Goal: Obtain resource: Download file/media

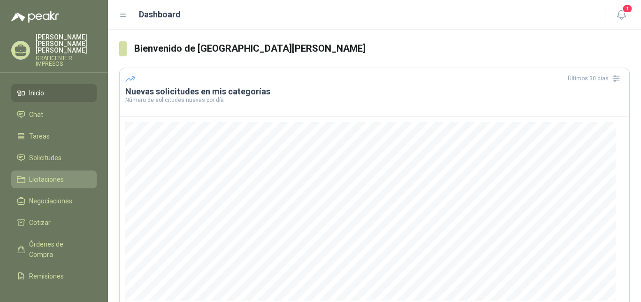
click at [60, 174] on span "Licitaciones" at bounding box center [46, 179] width 35 height 10
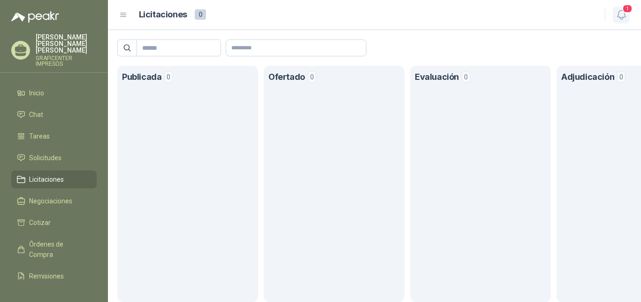
click at [627, 8] on span "1" at bounding box center [627, 8] width 10 height 9
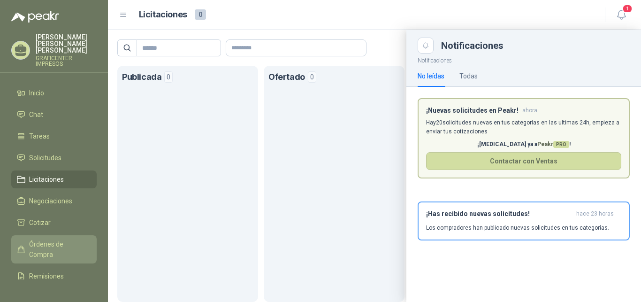
click at [43, 239] on span "Órdenes de Compra" at bounding box center [58, 249] width 59 height 21
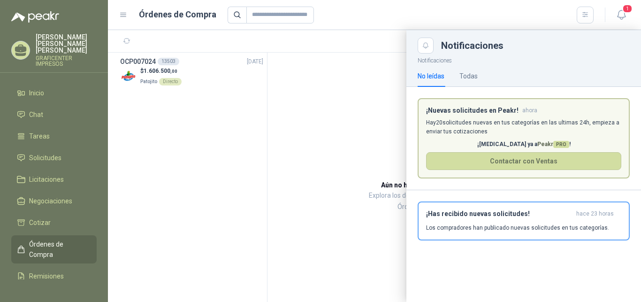
click at [379, 107] on div at bounding box center [374, 166] width 533 height 272
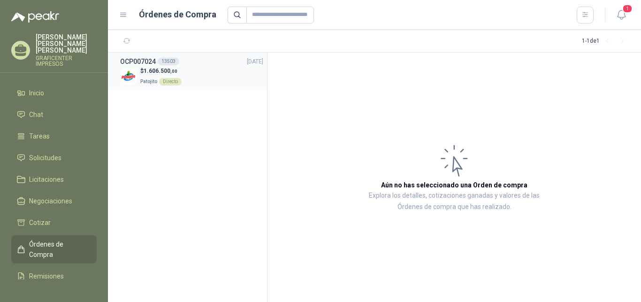
click at [168, 73] on span "1.606.500 ,00" at bounding box center [161, 71] width 34 height 7
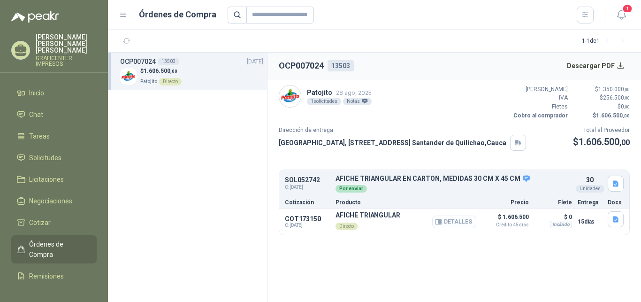
click at [453, 221] on button "Detalles" at bounding box center [454, 221] width 44 height 13
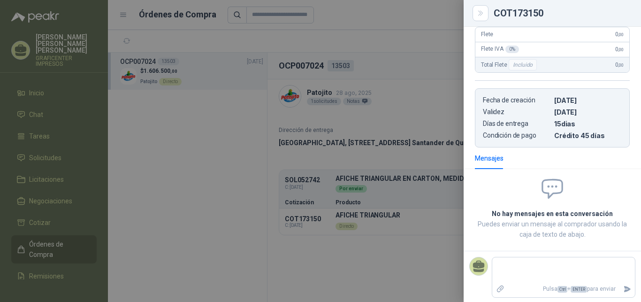
scroll to position [185, 0]
click at [445, 108] on div at bounding box center [320, 151] width 641 height 302
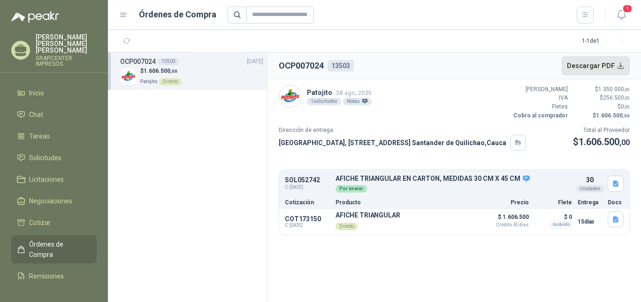
click at [618, 68] on button "Descargar PDF" at bounding box center [595, 65] width 68 height 19
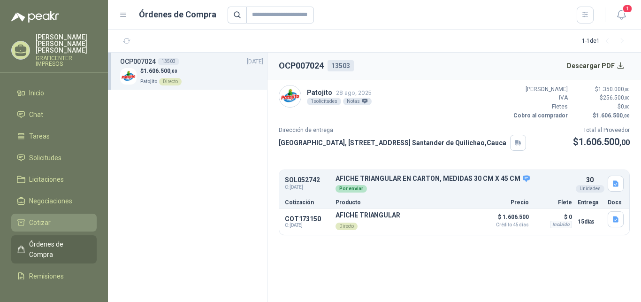
click at [41, 217] on span "Cotizar" at bounding box center [40, 222] width 22 height 10
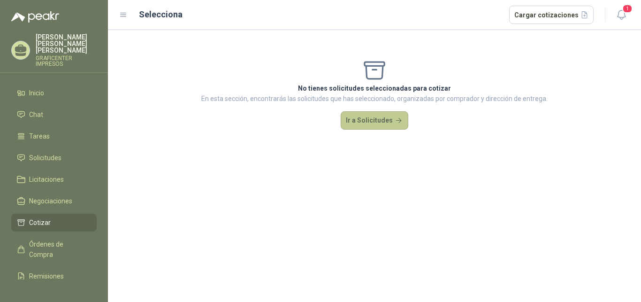
click at [386, 123] on button "Ir a Solicitudes" at bounding box center [374, 120] width 68 height 19
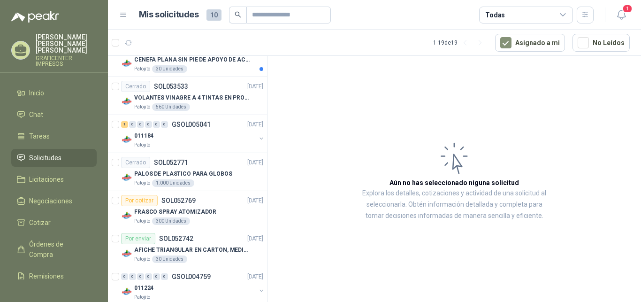
scroll to position [572, 0]
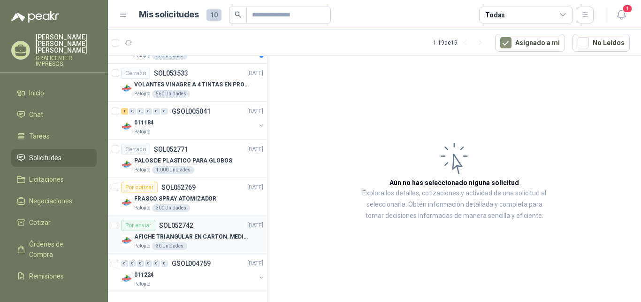
click at [187, 236] on p "AFICHE TRIANGULAR EN CARTON, MEDIDAS 30 CM X 45 CM" at bounding box center [192, 236] width 117 height 9
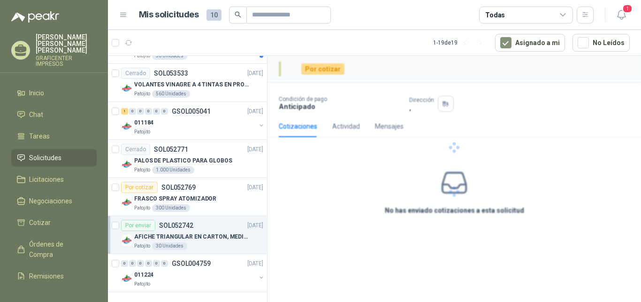
scroll to position [572, 0]
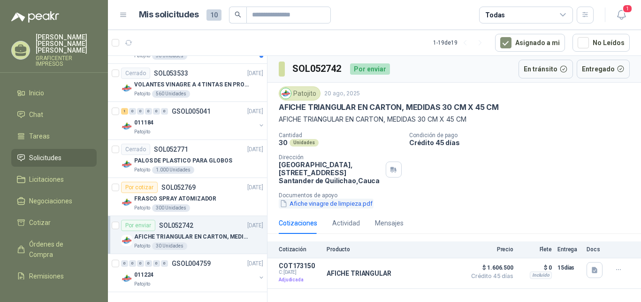
click at [345, 205] on button "Afiche vinagre de limpieza.pdf" at bounding box center [326, 203] width 95 height 10
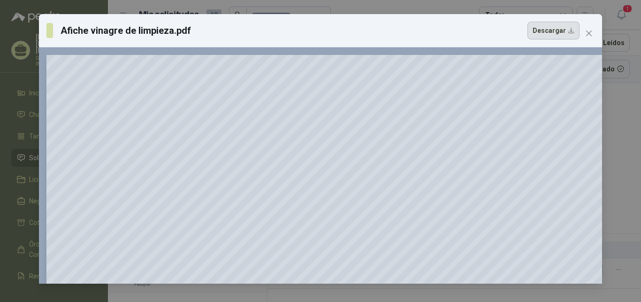
click at [570, 28] on button "Descargar" at bounding box center [553, 31] width 52 height 18
click at [591, 35] on icon "close" at bounding box center [589, 34] width 8 height 8
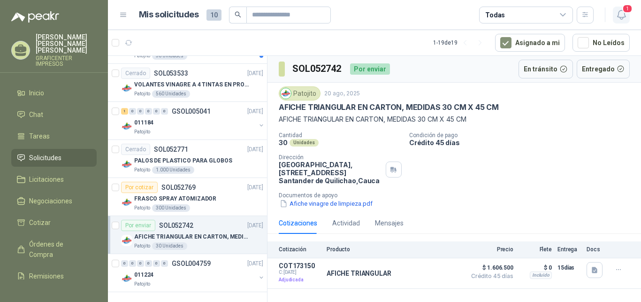
click at [627, 10] on span "1" at bounding box center [627, 8] width 10 height 9
